Goal: Obtain resource: Obtain resource

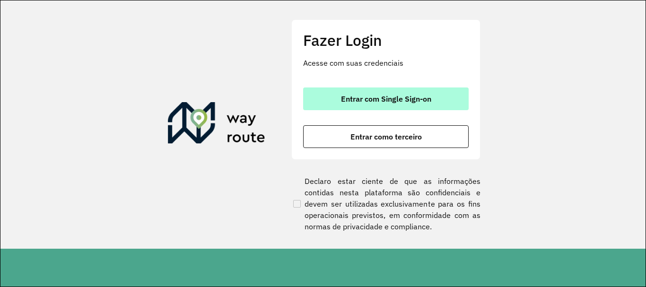
click at [380, 98] on span "Entrar com Single Sign-on" at bounding box center [386, 99] width 90 height 8
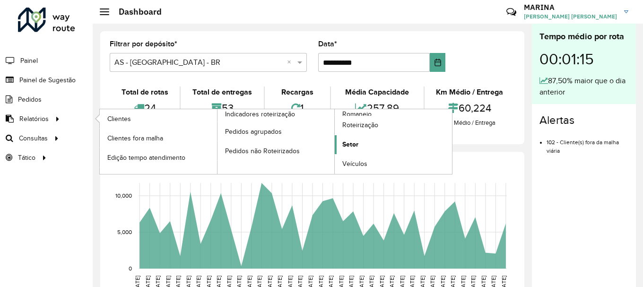
click at [344, 144] on span "Setor" at bounding box center [350, 144] width 16 height 10
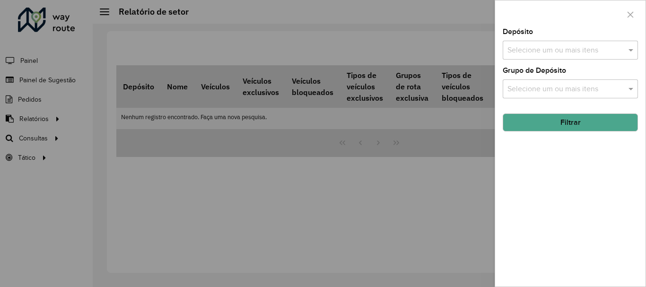
click at [602, 51] on input "text" at bounding box center [565, 50] width 121 height 11
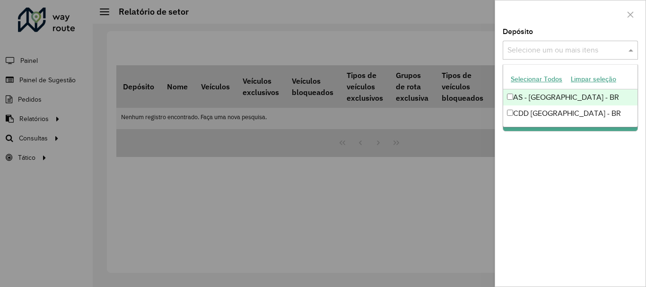
click at [553, 78] on button "Selecionar Todos" at bounding box center [536, 79] width 60 height 15
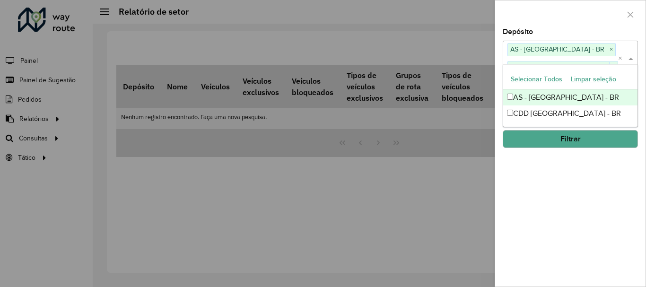
click at [555, 199] on div "Depósito Selecione um ou mais itens AS - BRASILIA - BR × CDD Brasilia - BR × × …" at bounding box center [570, 157] width 150 height 258
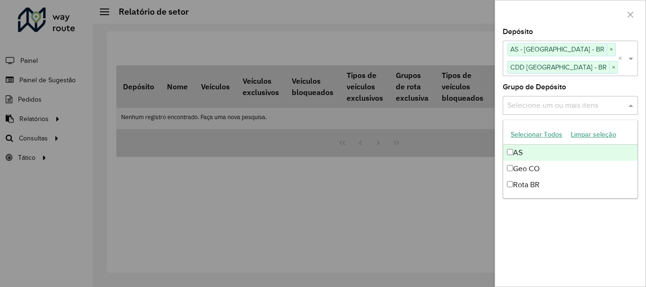
click at [572, 110] on input "text" at bounding box center [565, 105] width 121 height 11
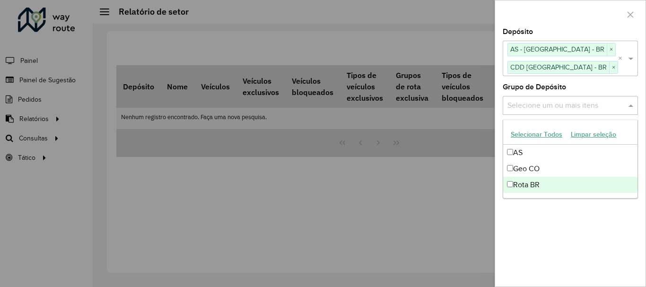
click at [604, 229] on div "Depósito Selecione um ou mais itens AS - BRASILIA - BR × CDD Brasilia - BR × × …" at bounding box center [570, 157] width 150 height 258
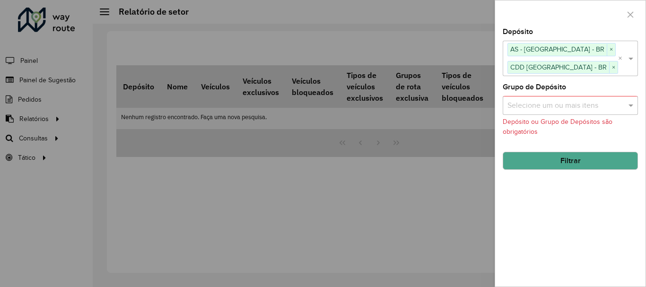
click at [577, 107] on input "text" at bounding box center [565, 105] width 121 height 11
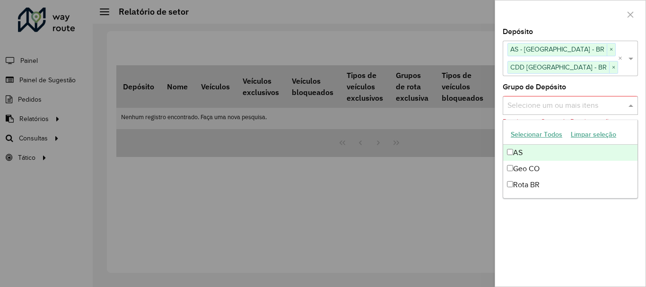
click at [536, 136] on button "Selecionar Todos" at bounding box center [536, 134] width 60 height 15
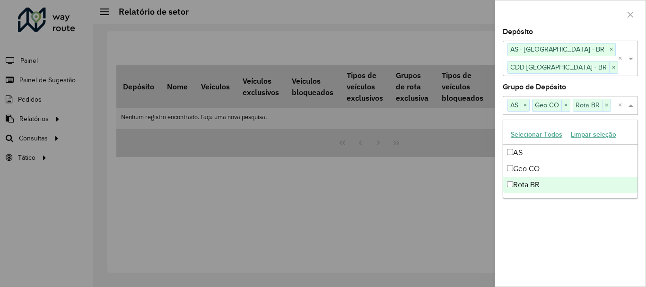
click at [599, 244] on div "Depósito Selecione um ou mais itens AS - BRASILIA - BR × CDD Brasilia - BR × × …" at bounding box center [570, 157] width 150 height 258
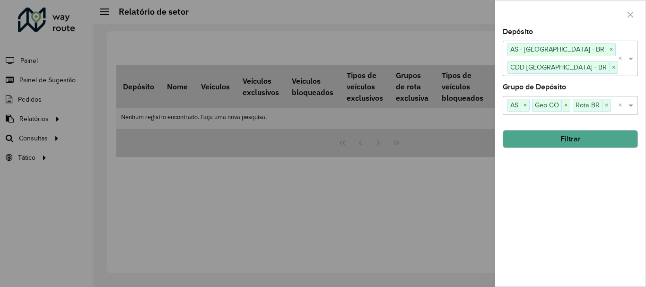
click at [594, 138] on button "Filtrar" at bounding box center [569, 139] width 135 height 18
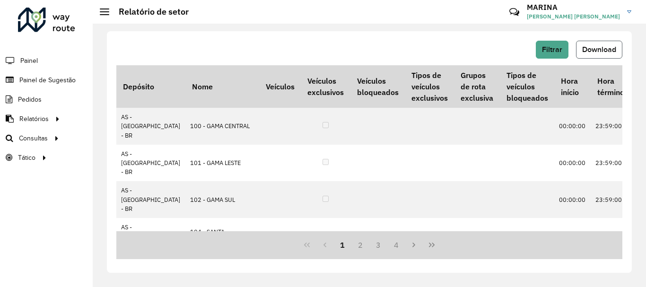
click at [591, 46] on span "Download" at bounding box center [599, 49] width 34 height 8
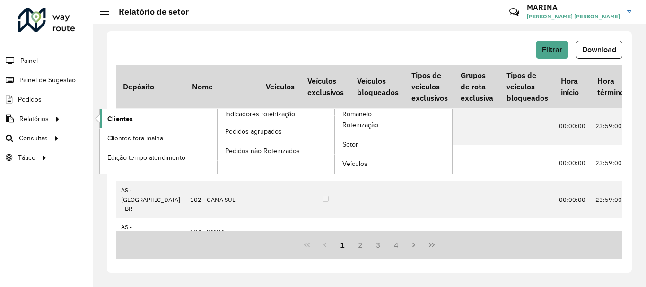
click at [105, 117] on link "Clientes" at bounding box center [158, 118] width 117 height 19
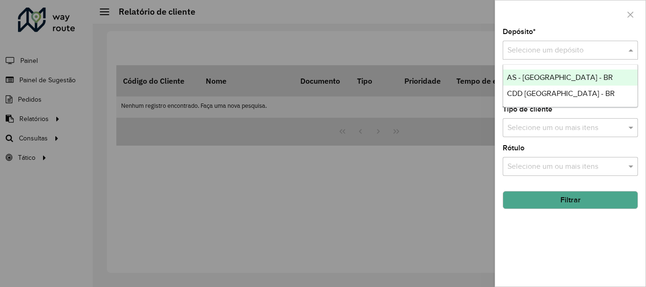
click at [629, 45] on span at bounding box center [632, 49] width 12 height 11
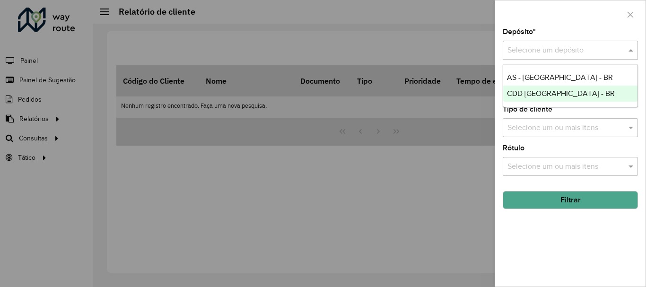
click at [550, 90] on span "CDD Brasilia - BR" at bounding box center [561, 93] width 108 height 8
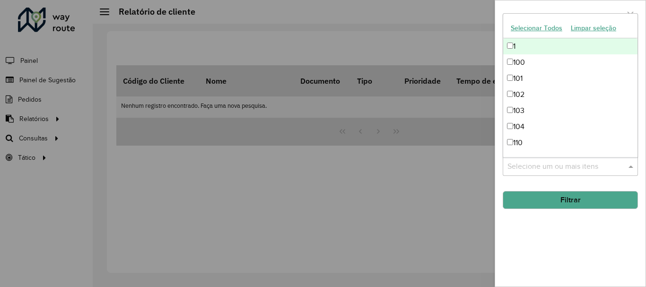
click at [613, 172] on input "text" at bounding box center [565, 166] width 121 height 11
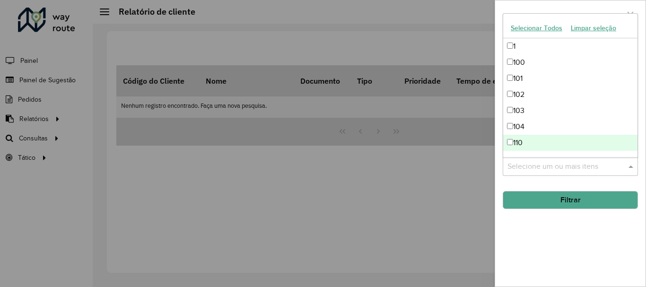
click at [598, 234] on div "Depósito * Selecione um depósito × CDD Brasilia - BR × Setor Selecione um ou ma…" at bounding box center [570, 157] width 150 height 258
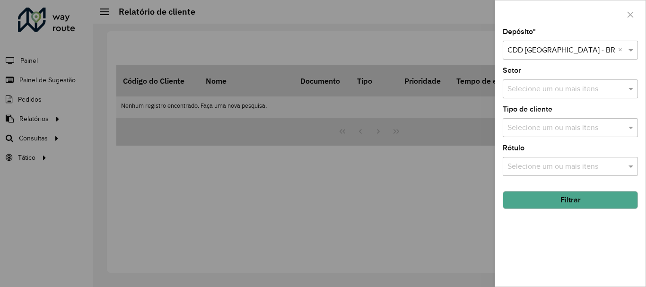
click at [601, 131] on input "text" at bounding box center [565, 127] width 121 height 11
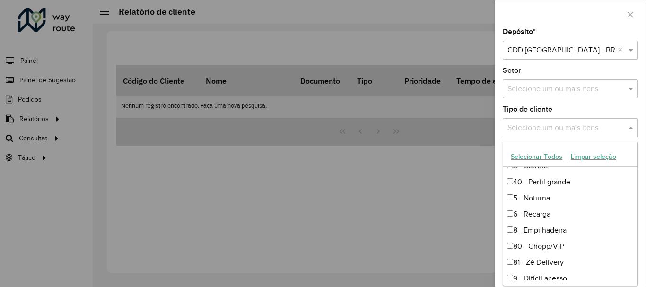
scroll to position [63, 0]
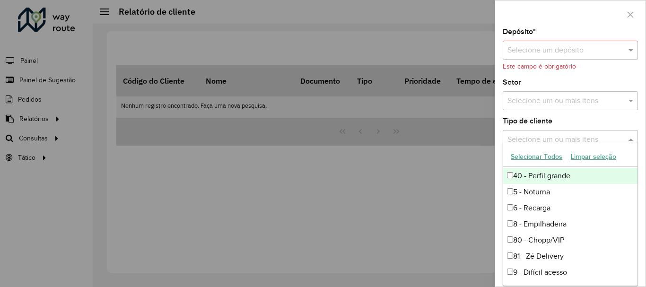
click at [590, 28] on div at bounding box center [570, 14] width 150 height 28
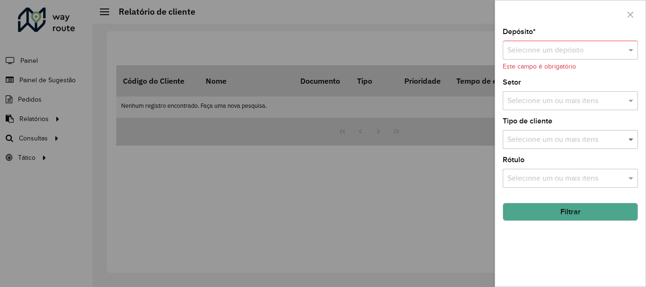
click at [630, 142] on span at bounding box center [632, 139] width 12 height 11
click at [630, 140] on span at bounding box center [632, 139] width 12 height 11
click at [628, 139] on span at bounding box center [632, 139] width 12 height 11
click at [635, 17] on button "button" at bounding box center [629, 14] width 15 height 15
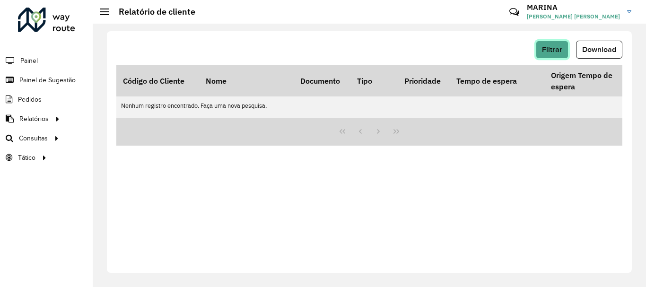
click at [555, 51] on span "Filtrar" at bounding box center [552, 49] width 20 height 8
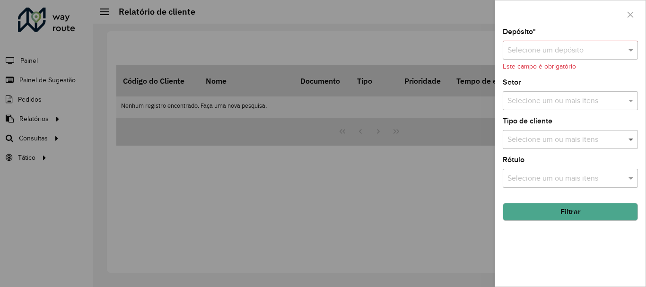
click at [628, 140] on span at bounding box center [632, 139] width 12 height 11
click at [634, 137] on span at bounding box center [632, 139] width 12 height 11
click at [630, 143] on span at bounding box center [632, 139] width 12 height 11
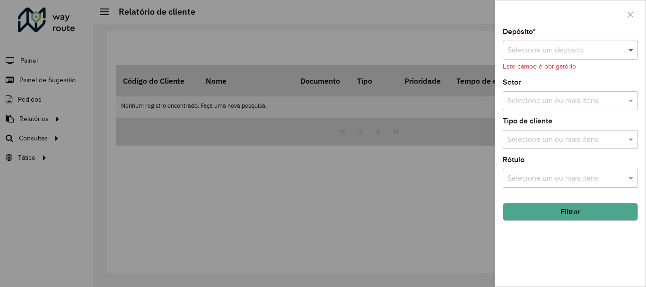
click at [626, 46] on span at bounding box center [632, 49] width 12 height 11
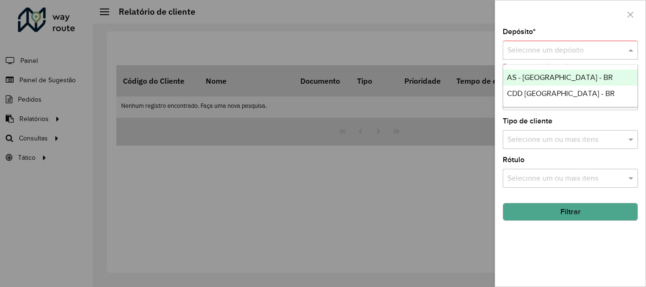
click at [559, 72] on div "AS - BRASILIA - BR" at bounding box center [570, 77] width 134 height 16
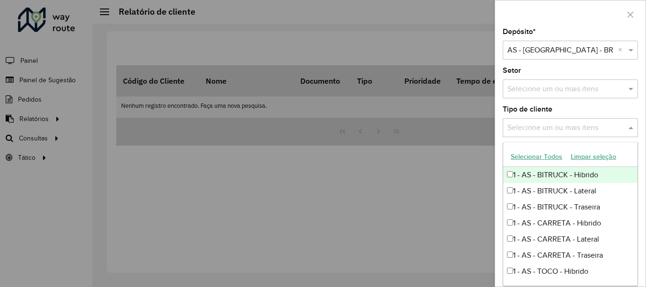
click at [630, 130] on span at bounding box center [632, 127] width 12 height 11
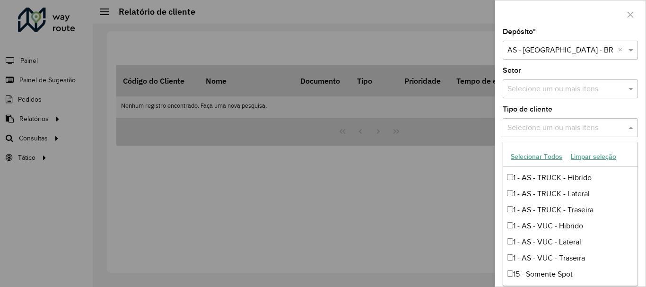
scroll to position [144, 0]
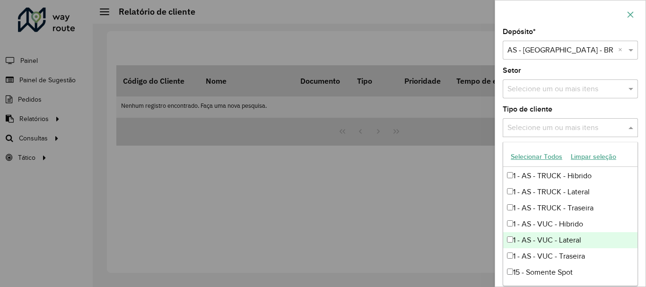
click at [630, 12] on icon "button" at bounding box center [630, 15] width 8 height 8
